Goal: Task Accomplishment & Management: Use online tool/utility

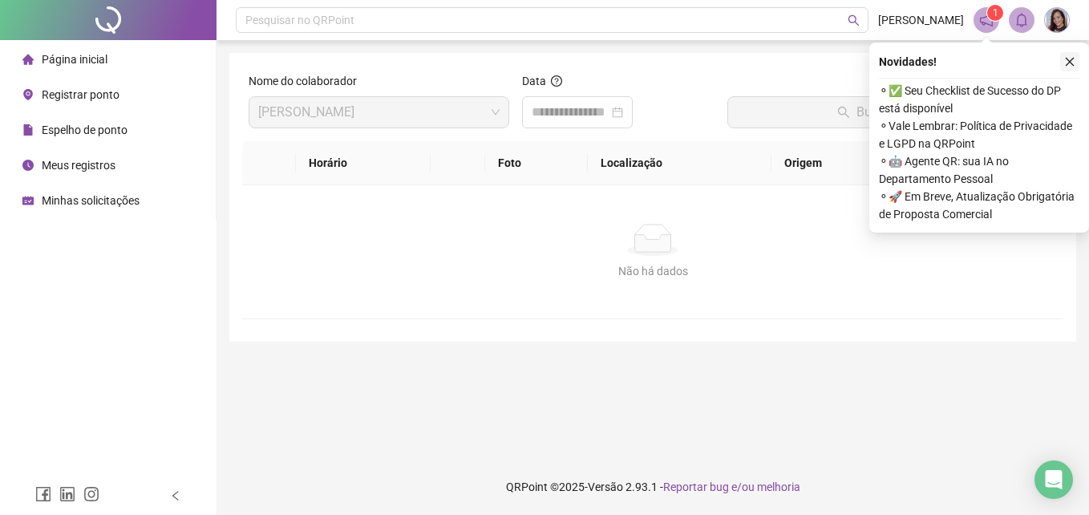
click at [1070, 62] on icon "close" at bounding box center [1070, 62] width 9 height 9
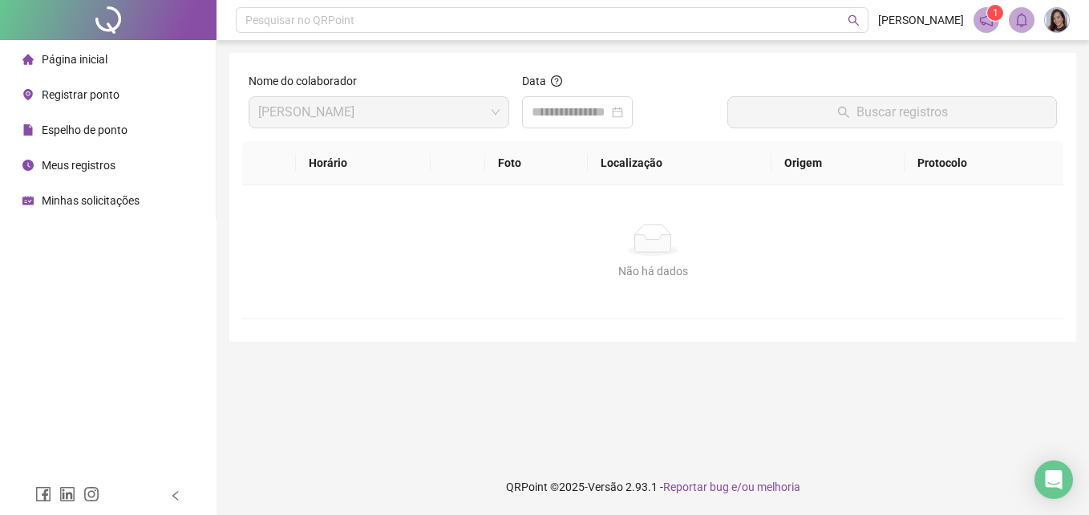
click at [105, 94] on span "Registrar ponto" at bounding box center [81, 94] width 78 height 13
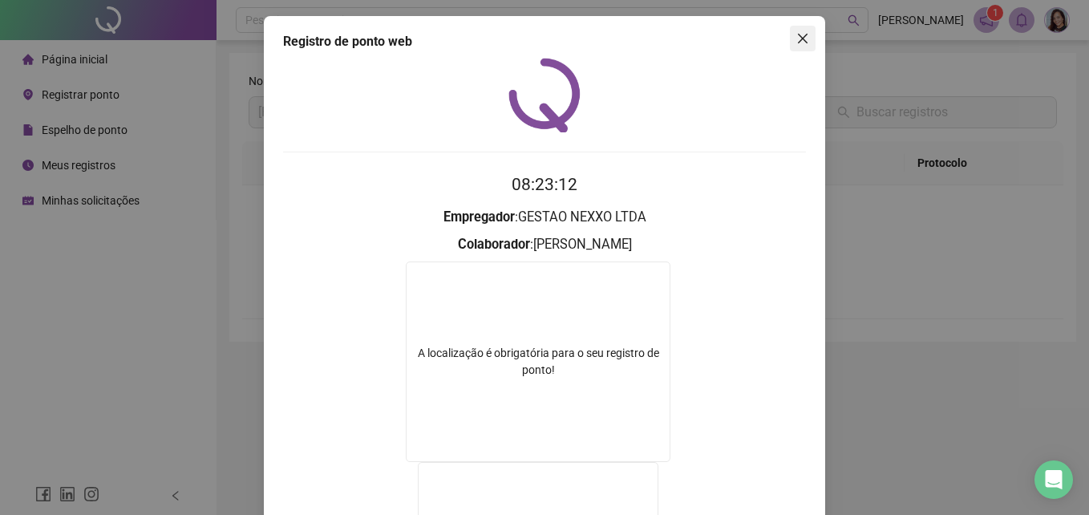
click at [802, 31] on button "Close" at bounding box center [803, 39] width 26 height 26
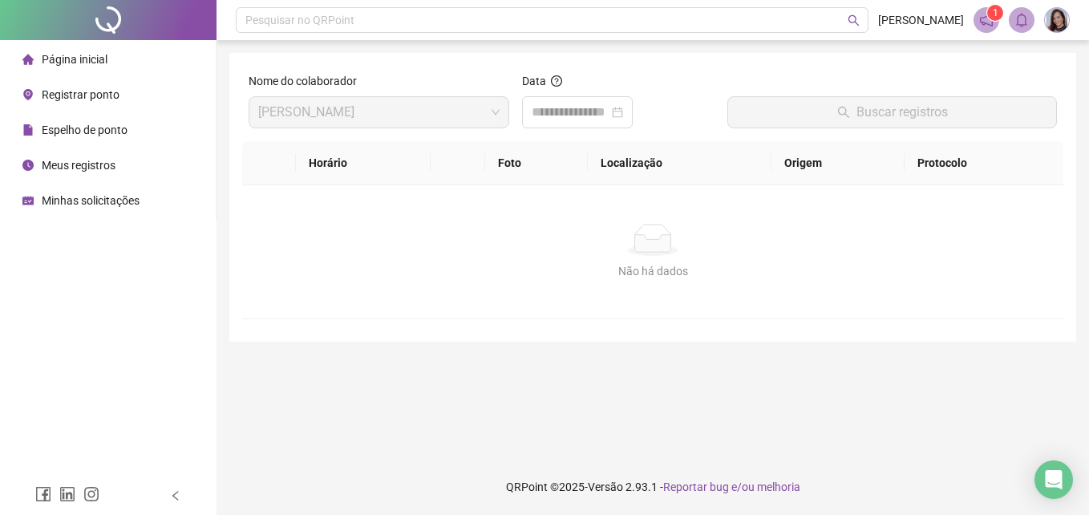
click at [81, 94] on span "Registrar ponto" at bounding box center [81, 94] width 78 height 13
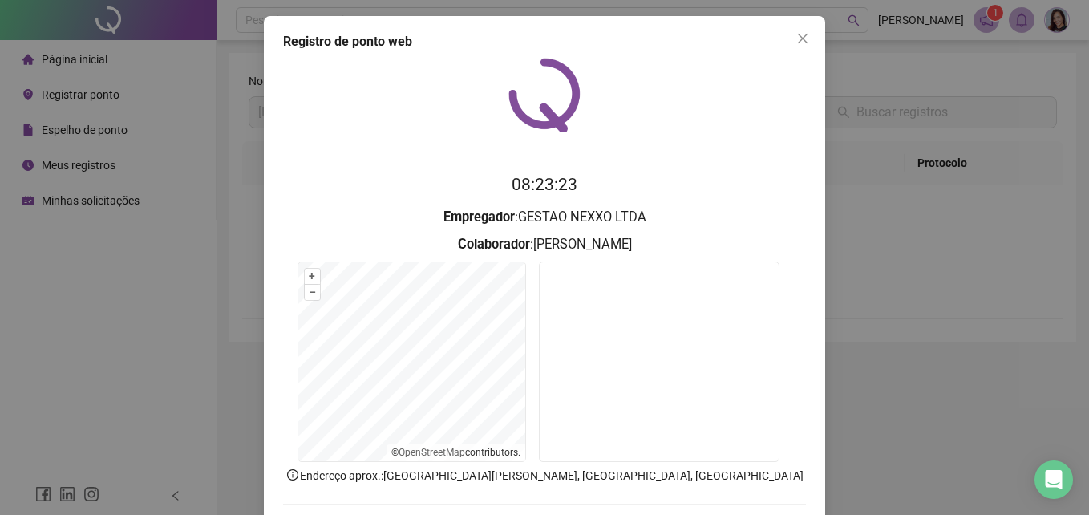
scroll to position [76, 0]
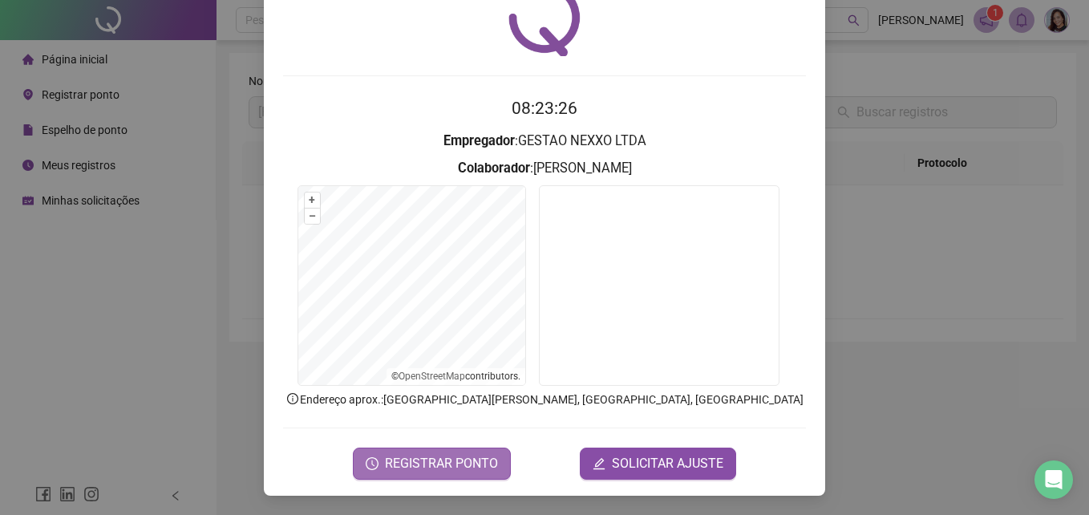
click at [467, 455] on span "REGISTRAR PONTO" at bounding box center [441, 463] width 113 height 19
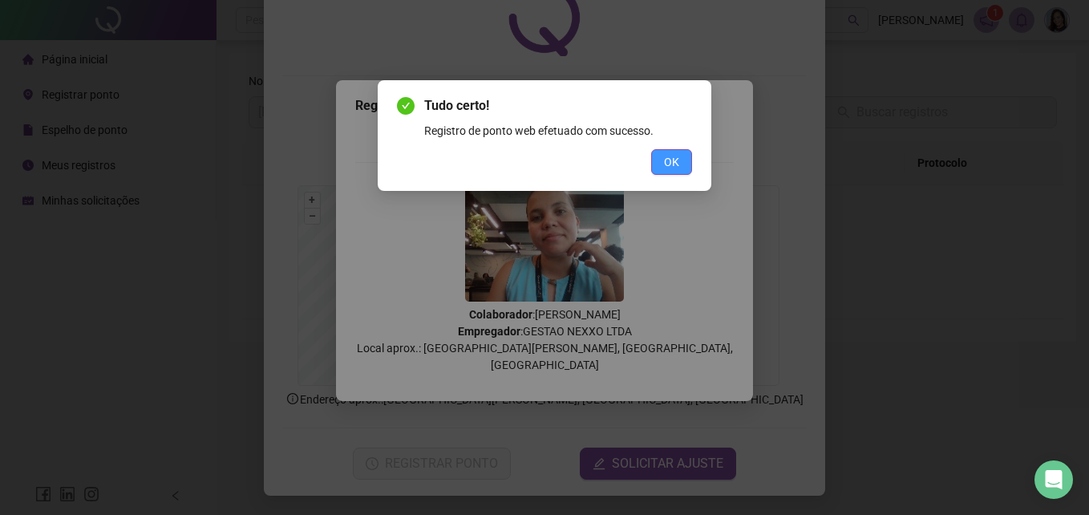
click at [676, 166] on span "OK" at bounding box center [671, 162] width 15 height 18
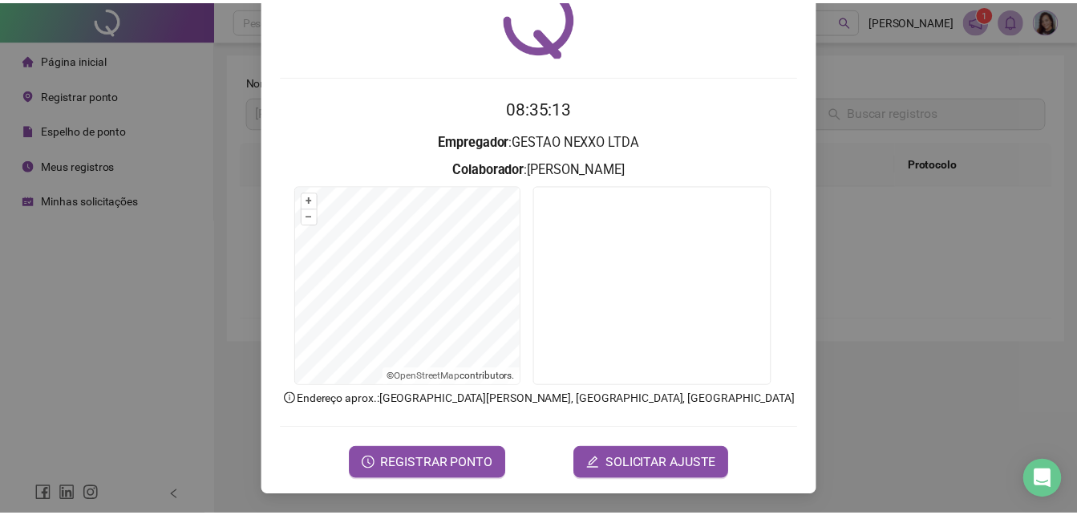
scroll to position [0, 0]
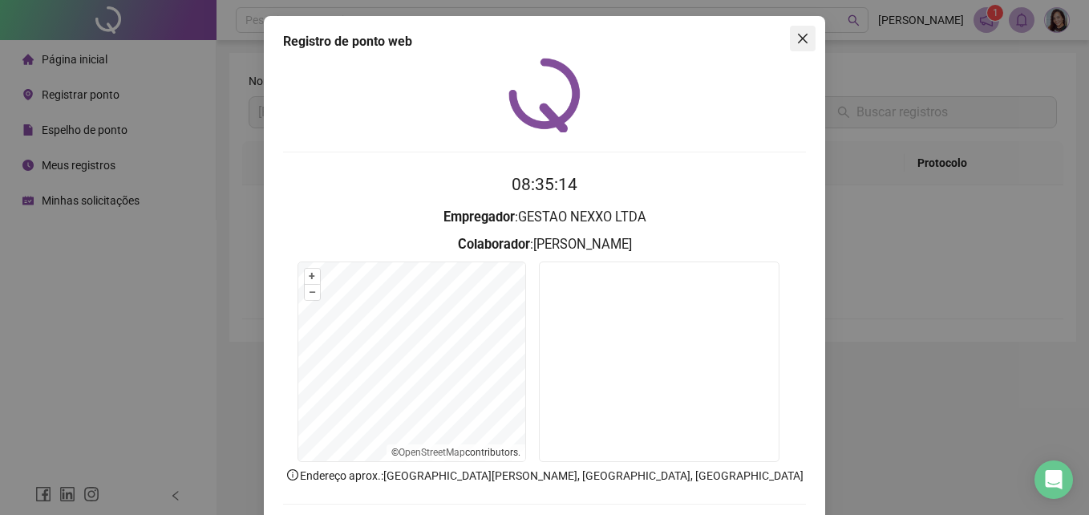
click at [790, 42] on span "Close" at bounding box center [803, 38] width 26 height 13
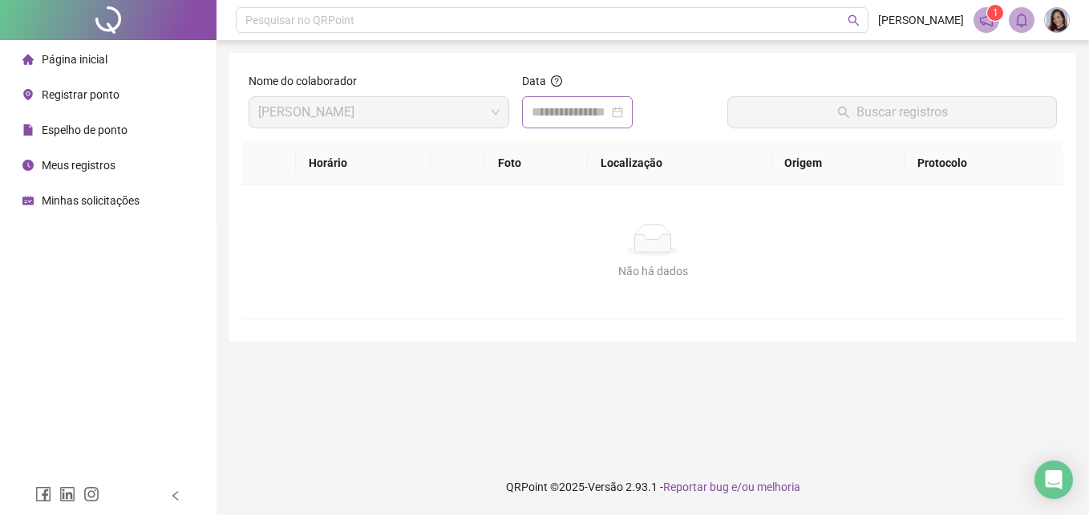
click at [633, 113] on div at bounding box center [577, 112] width 111 height 32
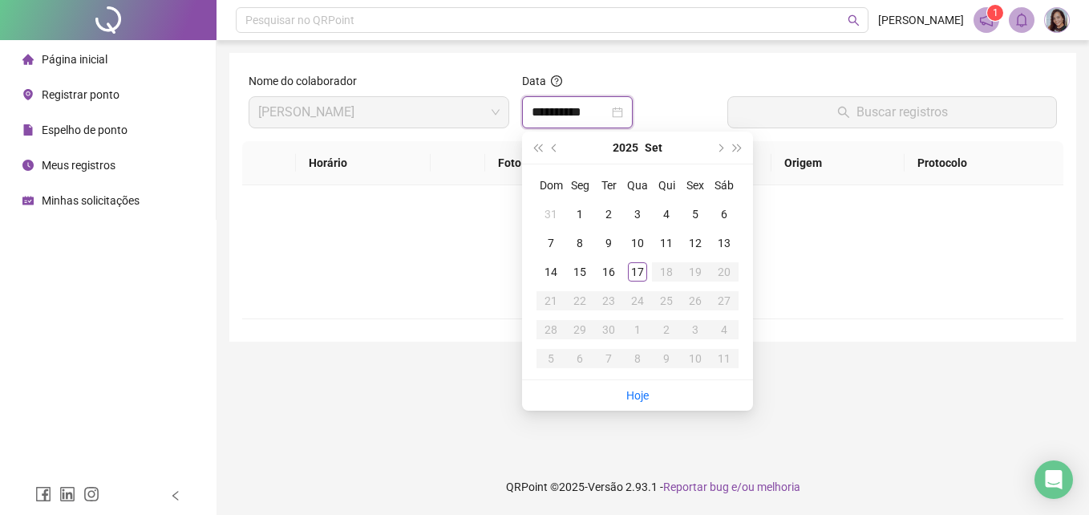
type input "**********"
click at [638, 275] on div "17" at bounding box center [637, 271] width 19 height 19
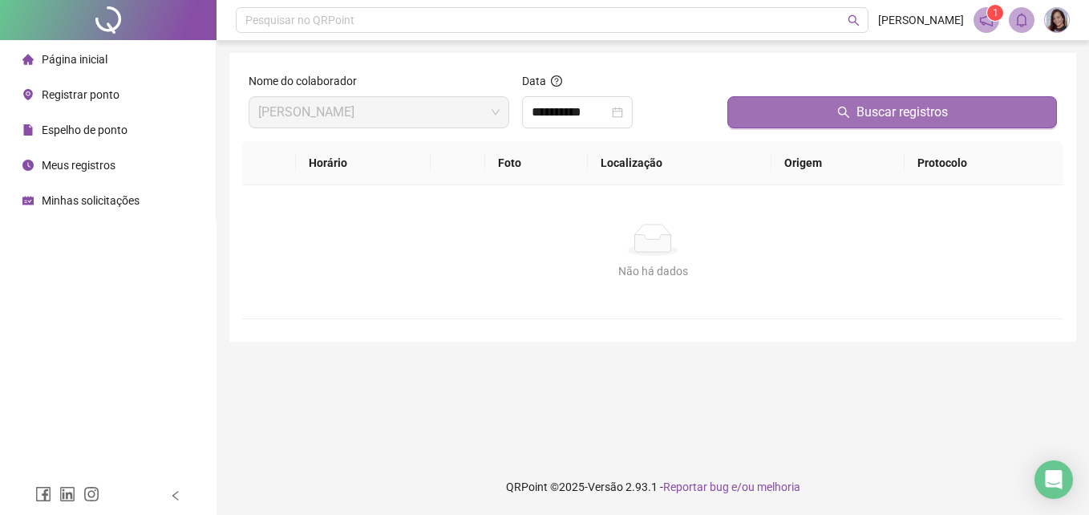
click at [815, 112] on button "Buscar registros" at bounding box center [892, 112] width 330 height 32
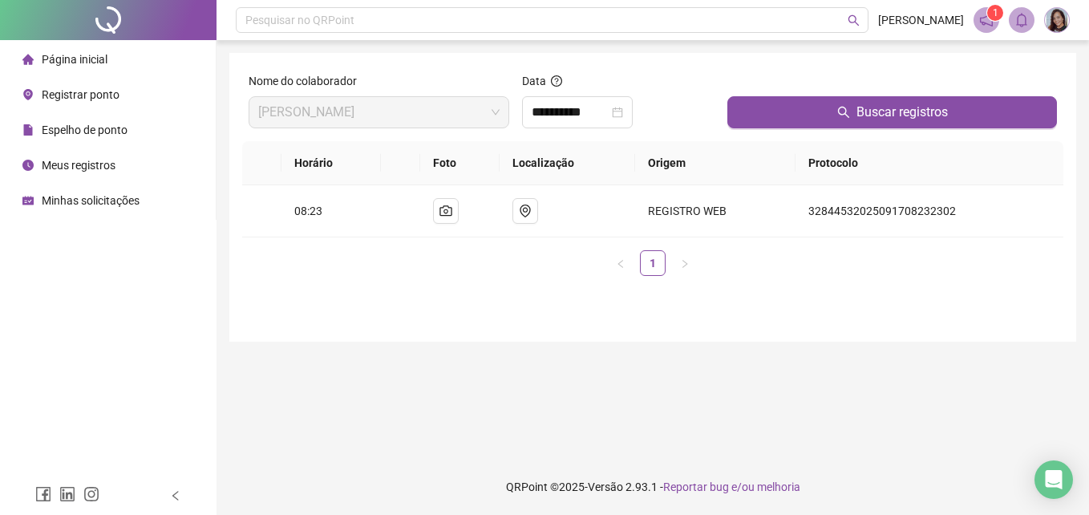
click at [99, 127] on span "Espelho de ponto" at bounding box center [85, 129] width 86 height 13
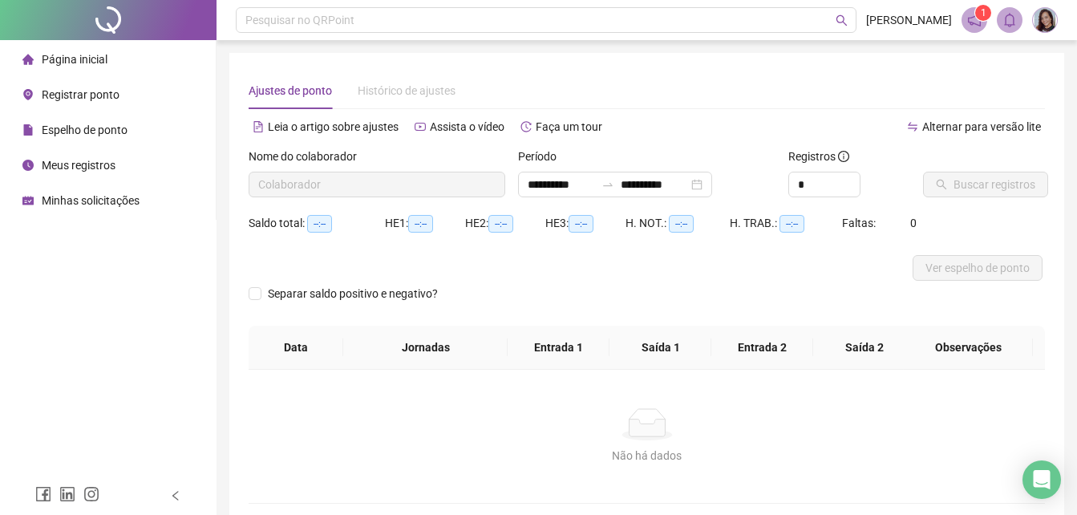
type input "**********"
click at [991, 267] on span "Ver espelho de ponto" at bounding box center [977, 268] width 104 height 18
